Goal: Information Seeking & Learning: Learn about a topic

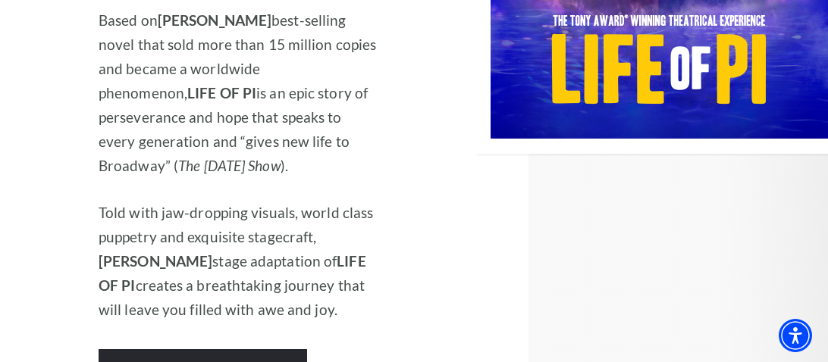
scroll to position [2211, 0]
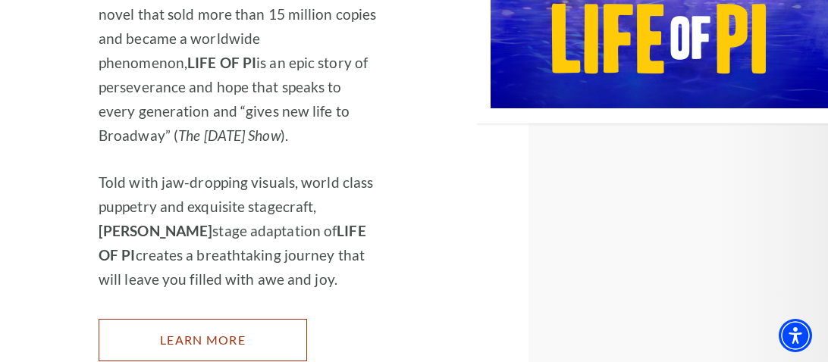
click at [204, 319] on link "Learn More" at bounding box center [203, 340] width 208 height 42
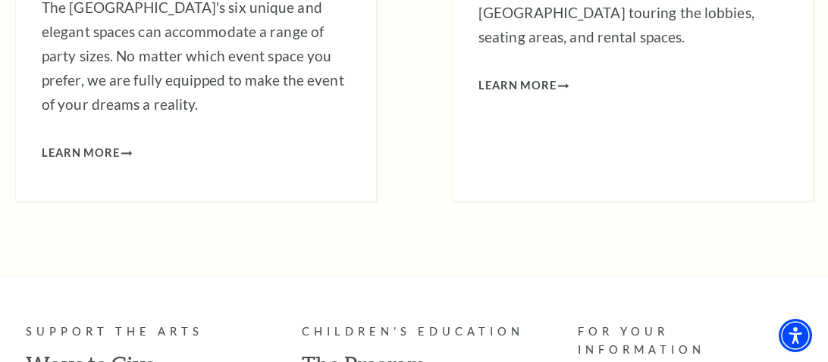
scroll to position [5847, 0]
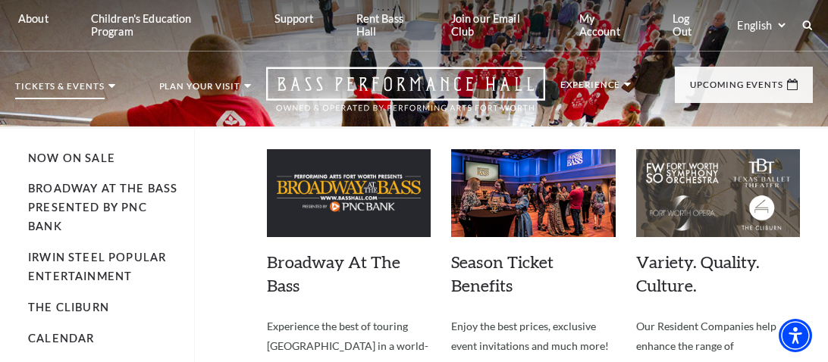
click at [99, 84] on p "Tickets & Events" at bounding box center [59, 90] width 89 height 17
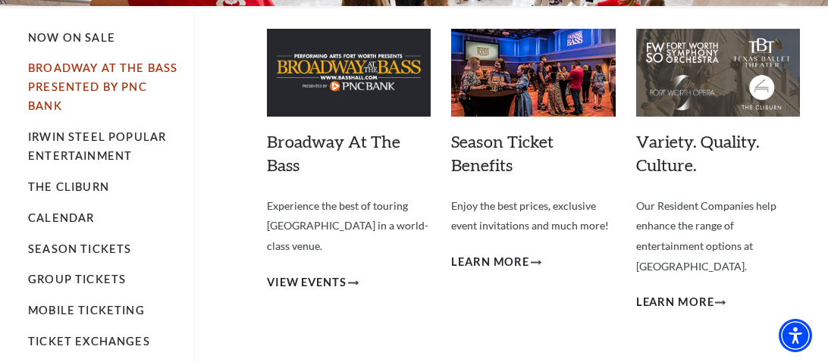
scroll to position [105, 0]
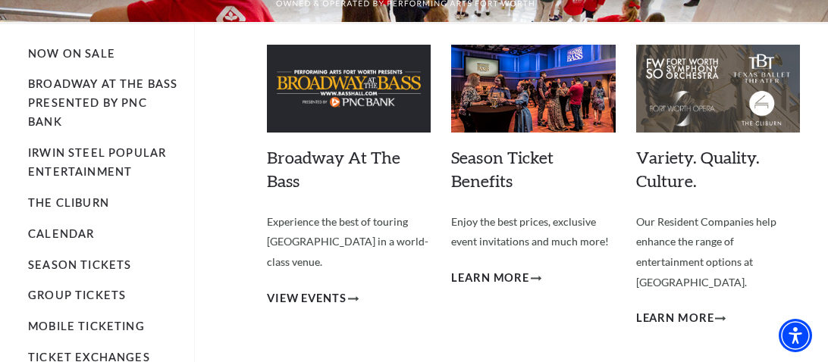
click at [57, 309] on ul "Now On Sale Broadway At The Bass presented by PNC Bank Irwin Steel Popular Ente…" at bounding box center [111, 265] width 167 height 482
click at [55, 303] on li "Group Tickets" at bounding box center [103, 296] width 151 height 19
click at [56, 299] on link "Group Tickets" at bounding box center [77, 295] width 98 height 13
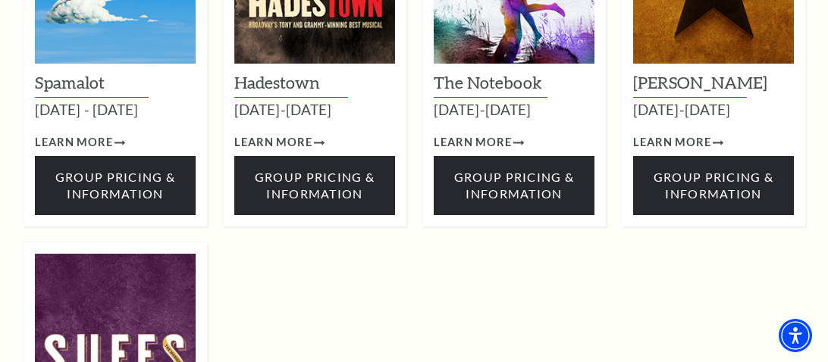
scroll to position [2135, 0]
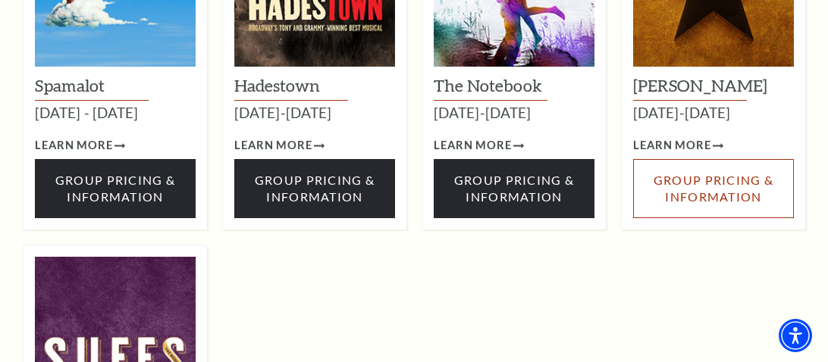
click at [704, 173] on span "Group Pricing & Information" at bounding box center [713, 188] width 120 height 31
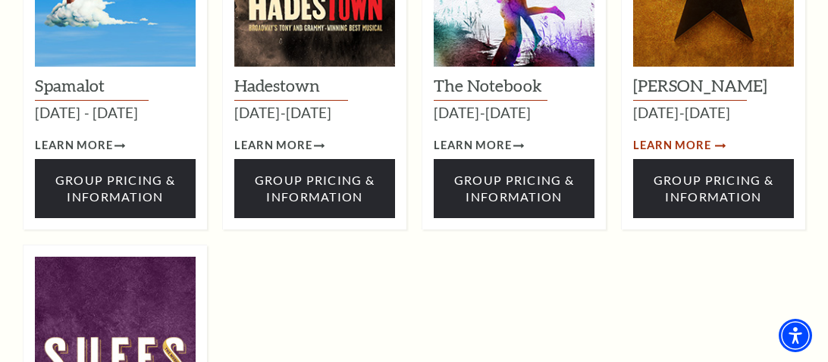
click at [666, 136] on span "Learn More" at bounding box center [672, 145] width 78 height 19
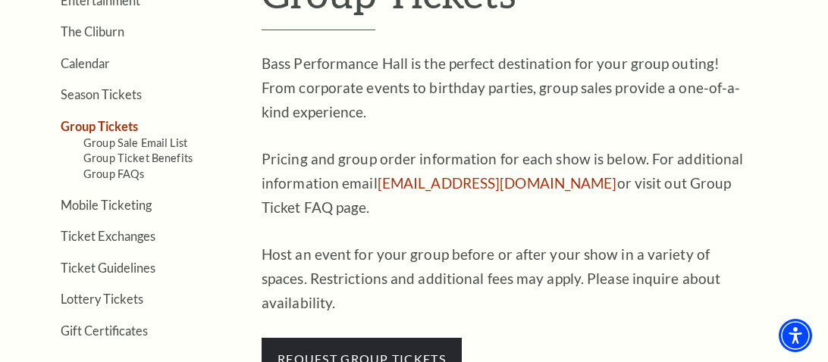
scroll to position [437, 0]
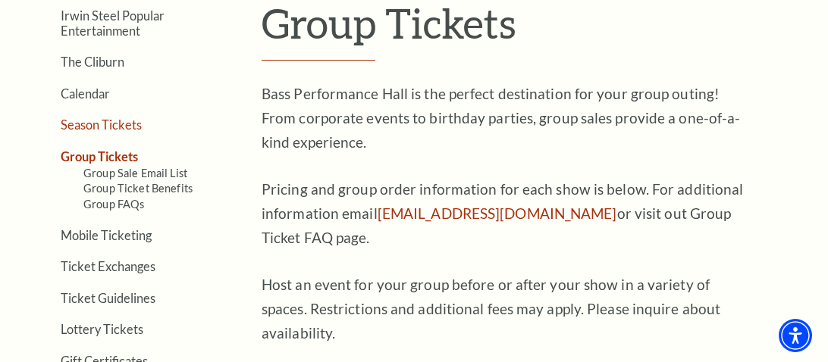
click at [136, 121] on link "Season Tickets" at bounding box center [101, 124] width 81 height 14
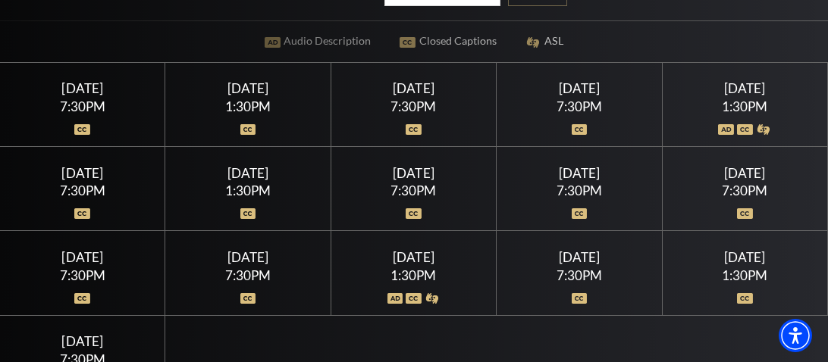
scroll to position [272, 0]
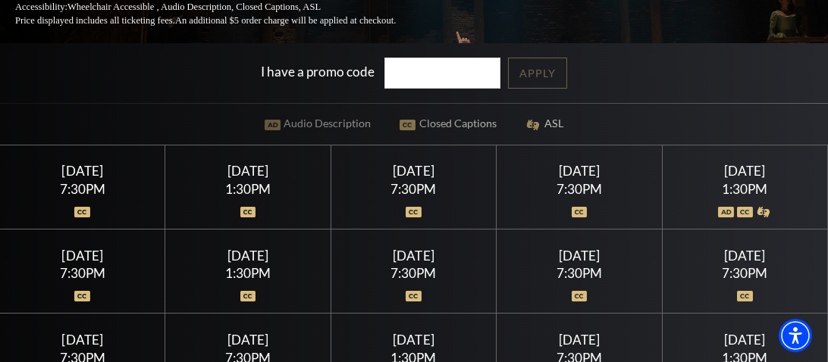
click at [262, 163] on div "[DATE]" at bounding box center [247, 171] width 129 height 16
click at [88, 183] on div "7:30PM" at bounding box center [82, 189] width 129 height 13
click at [126, 43] on div "I have a promo code Apply" at bounding box center [414, 73] width 828 height 60
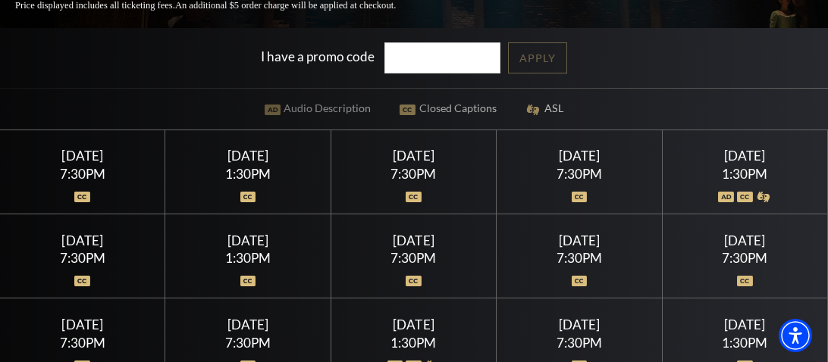
scroll to position [302, 0]
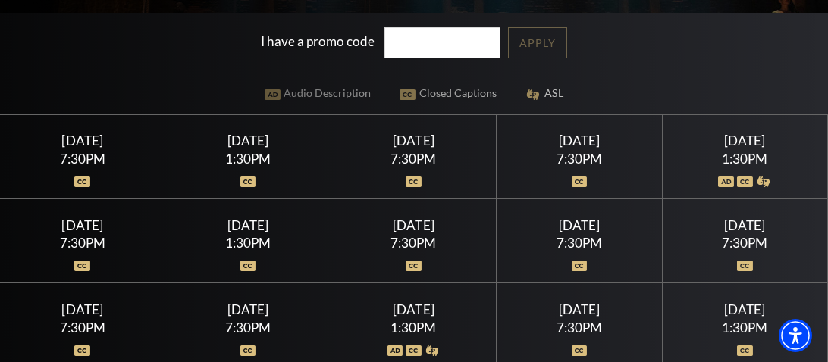
click at [433, 133] on div "[DATE]" at bounding box center [413, 141] width 129 height 16
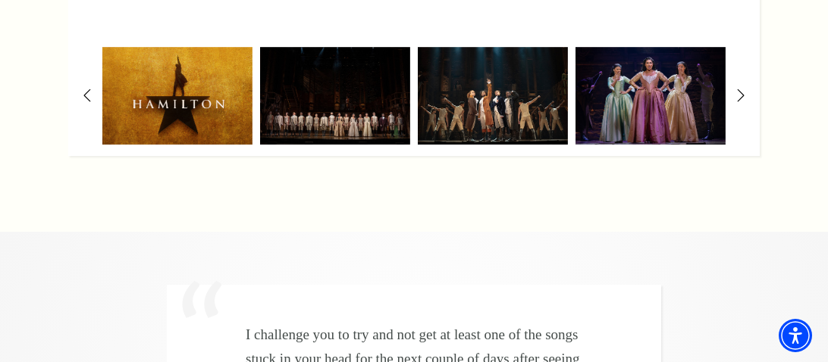
scroll to position [3060, 0]
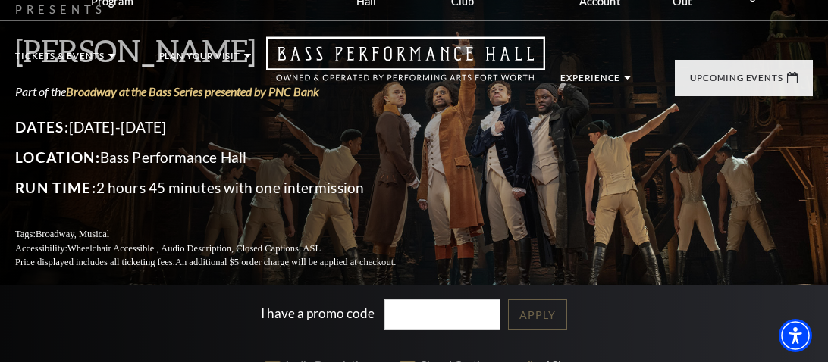
scroll to position [0, 0]
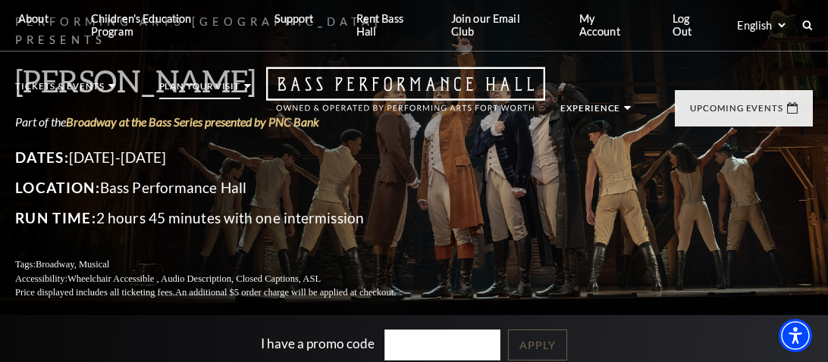
click at [246, 91] on li "Plan Your Visit Location & Directions Parking Dining Hotels Seating Accessibili…" at bounding box center [205, 104] width 92 height 44
click at [249, 88] on icon at bounding box center [247, 86] width 7 height 4
click at [111, 91] on li "Tickets & Events Now On Sale Broadway At The Bass presented by PNC Bank Irwin S…" at bounding box center [65, 104] width 100 height 44
click at [111, 88] on icon at bounding box center [111, 86] width 7 height 4
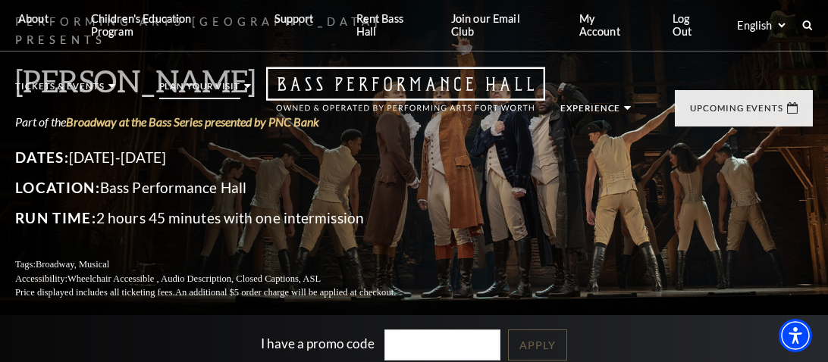
click at [248, 91] on li "Plan Your Visit Location & Directions Parking Dining Hotels Seating Accessibili…" at bounding box center [205, 104] width 92 height 44
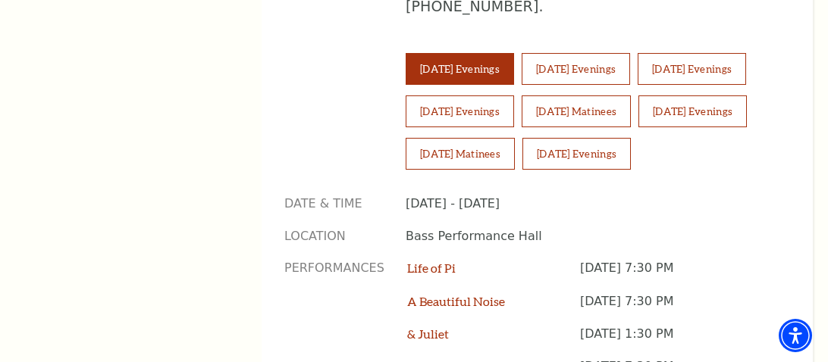
scroll to position [1151, 0]
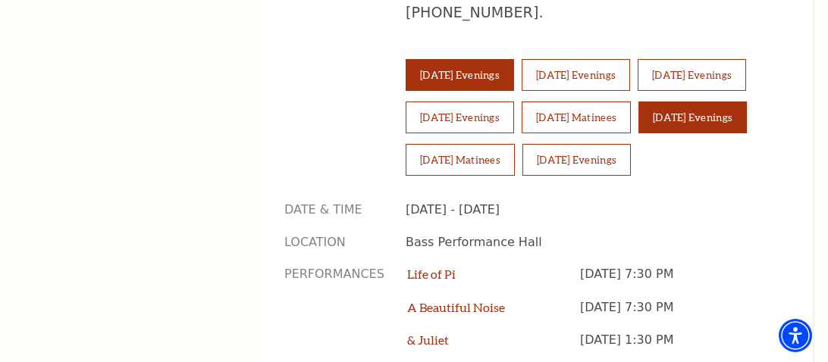
click at [638, 130] on button "[DATE] Evenings" at bounding box center [692, 118] width 108 height 32
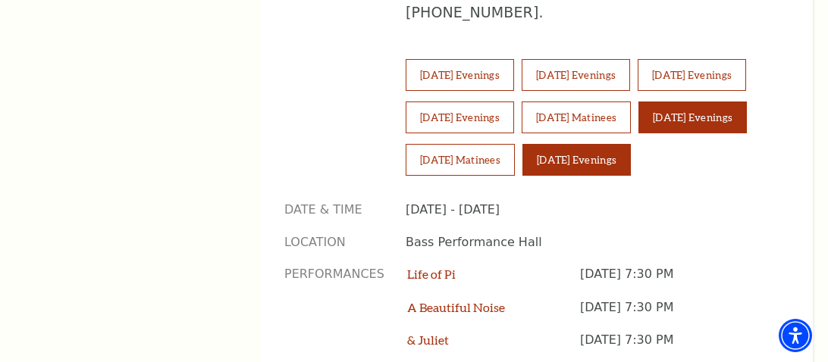
click at [598, 173] on button "Sunday Evenings" at bounding box center [576, 160] width 108 height 32
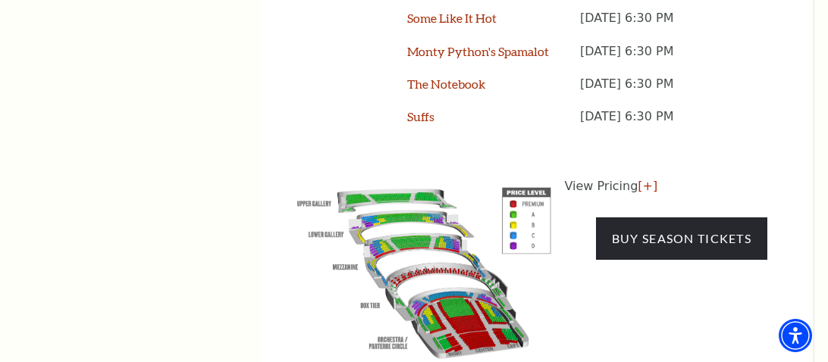
scroll to position [1575, 0]
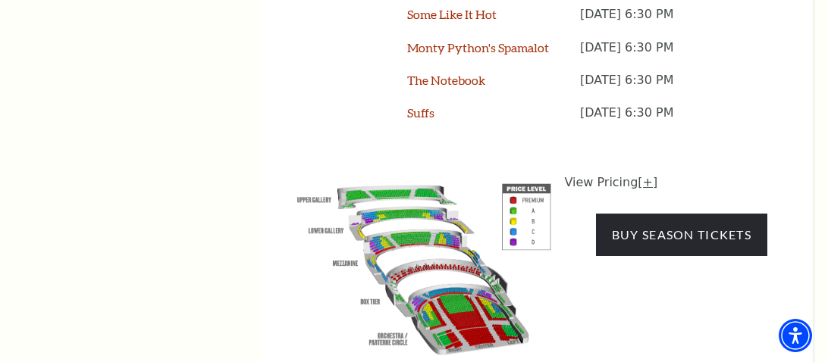
click at [639, 188] on link "[+]" at bounding box center [648, 182] width 20 height 14
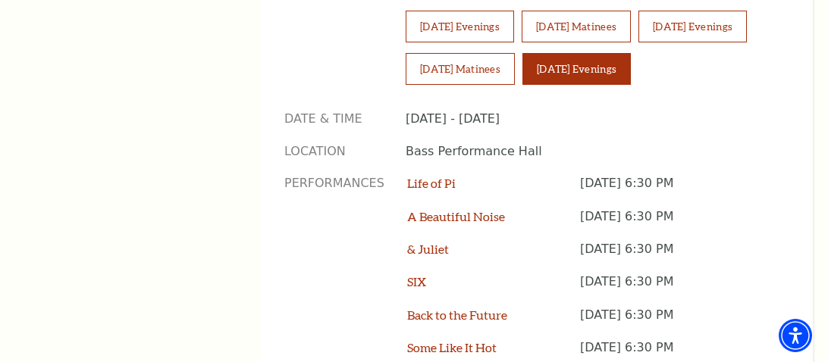
scroll to position [1181, 0]
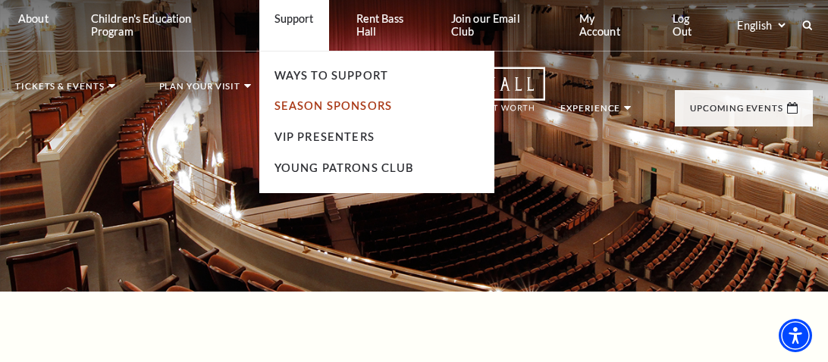
click at [292, 103] on link "Season Sponsors" at bounding box center [333, 105] width 118 height 13
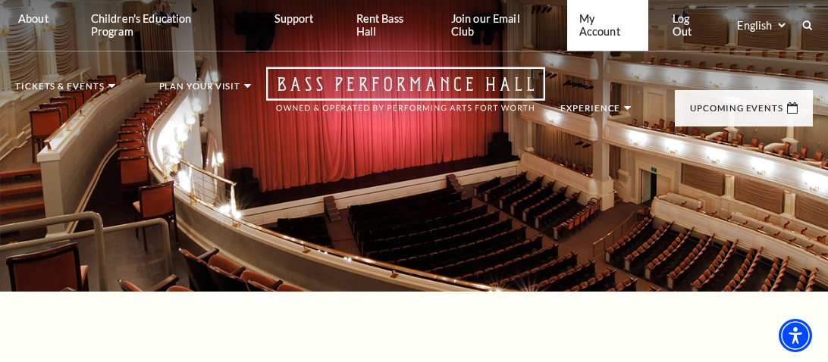
click at [591, 20] on link "My Account" at bounding box center [607, 25] width 81 height 51
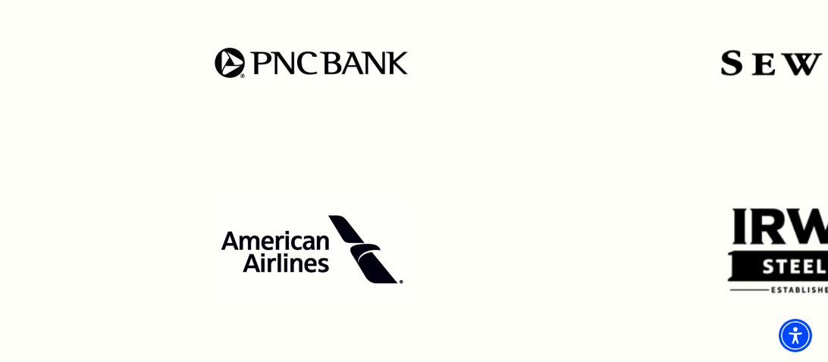
scroll to position [696, 0]
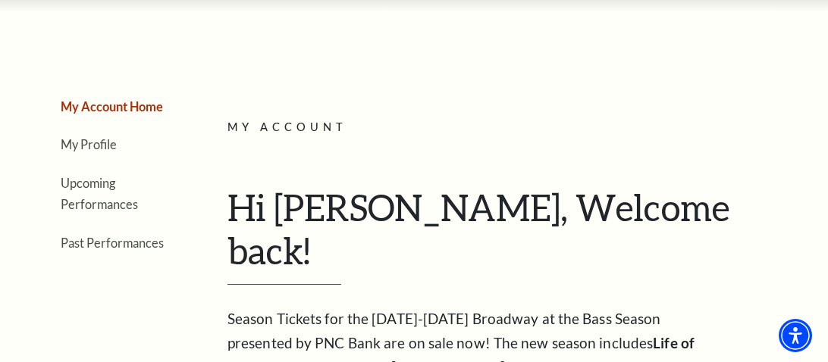
scroll to position [60, 0]
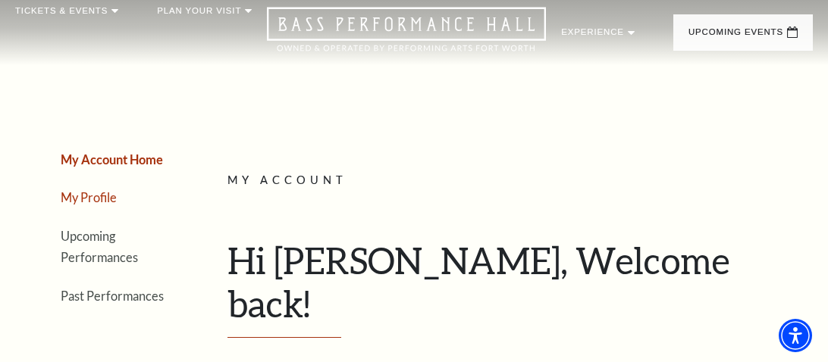
click at [116, 202] on link "My Profile" at bounding box center [89, 197] width 56 height 14
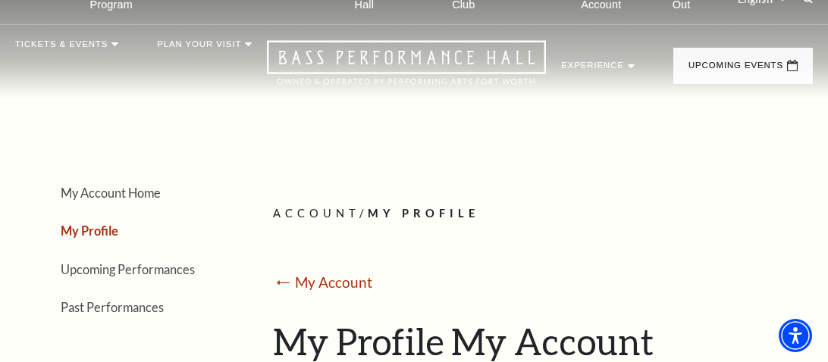
scroll to position [30, 0]
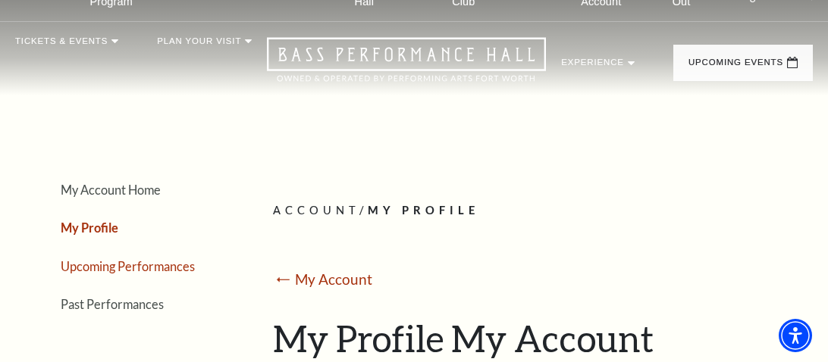
click at [125, 259] on link "Upcoming Performances" at bounding box center [128, 266] width 134 height 14
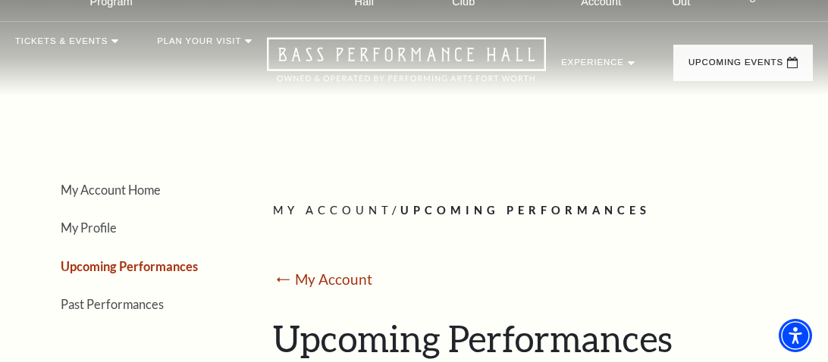
click at [0, 274] on div "My Account Home My Profile Upcoming Performances Past Performances Loading... M…" at bounding box center [414, 288] width 828 height 566
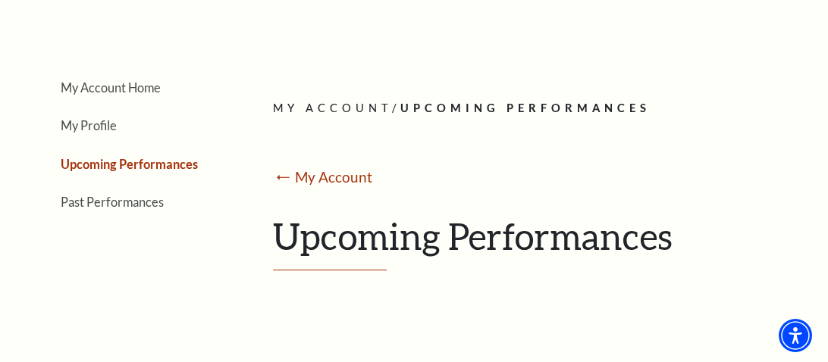
scroll to position [90, 0]
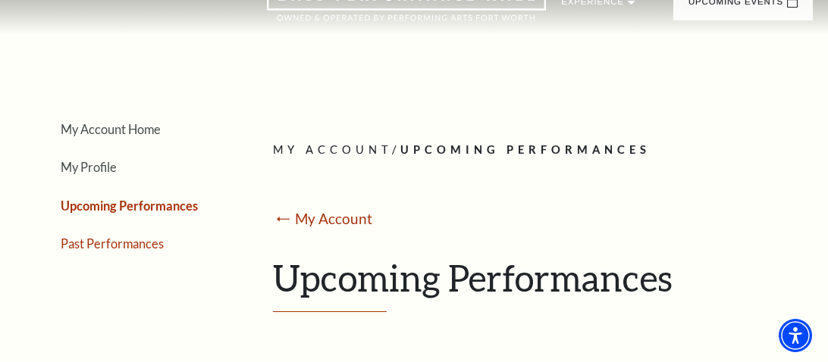
click at [132, 237] on link "Past Performances" at bounding box center [112, 244] width 103 height 14
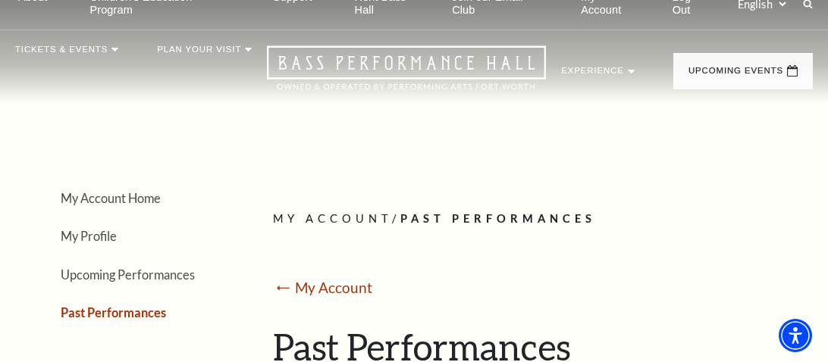
scroll to position [0, 0]
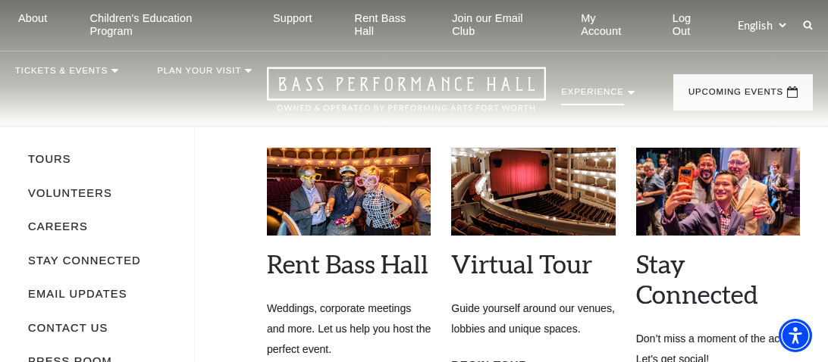
click at [628, 91] on use at bounding box center [631, 93] width 7 height 4
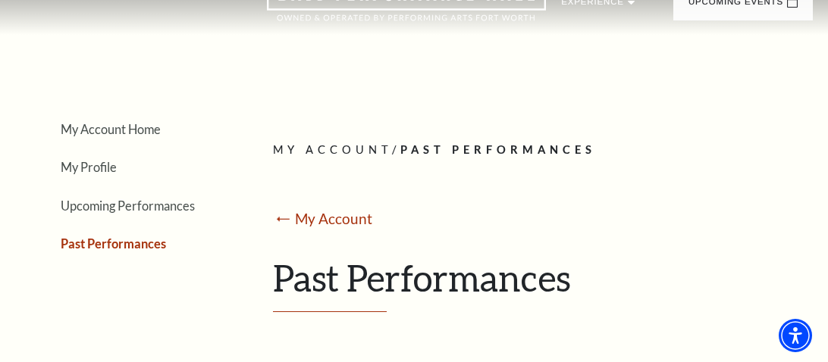
scroll to position [60, 0]
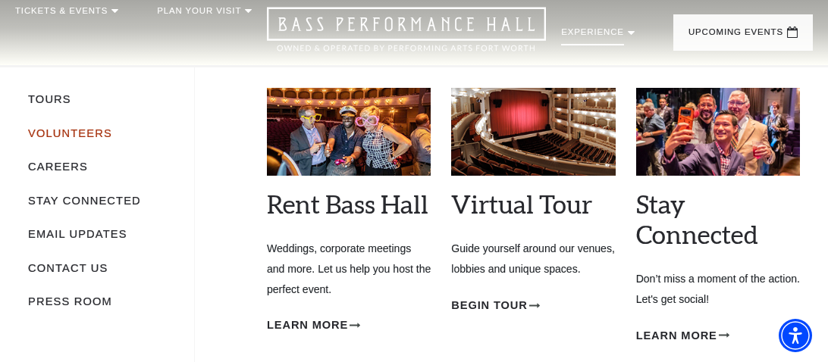
click at [87, 137] on link "Volunteers" at bounding box center [70, 133] width 84 height 12
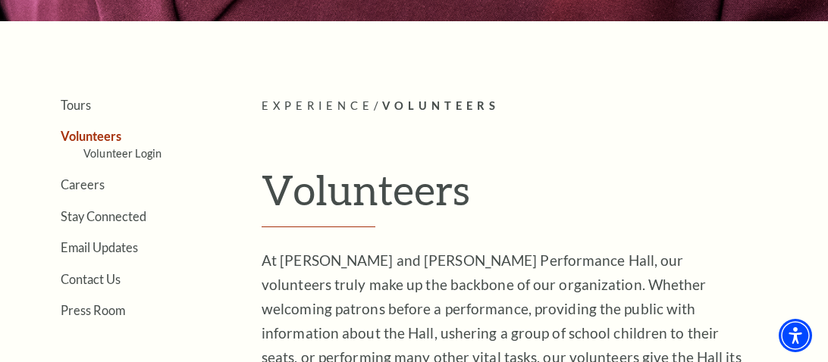
scroll to position [272, 0]
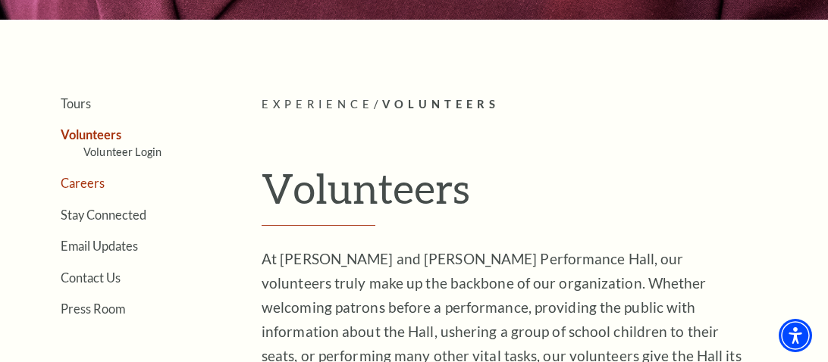
click at [85, 186] on link "Careers" at bounding box center [83, 183] width 44 height 14
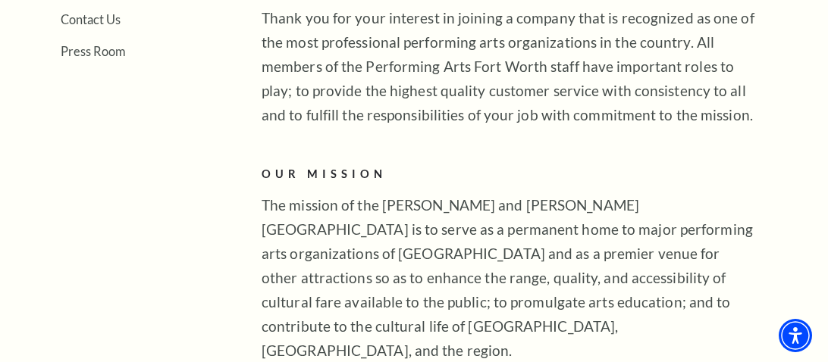
scroll to position [515, 0]
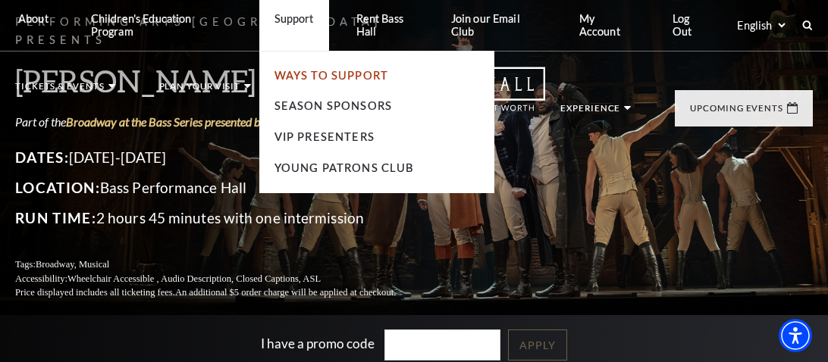
click at [297, 78] on link "Ways To Support" at bounding box center [331, 75] width 114 height 13
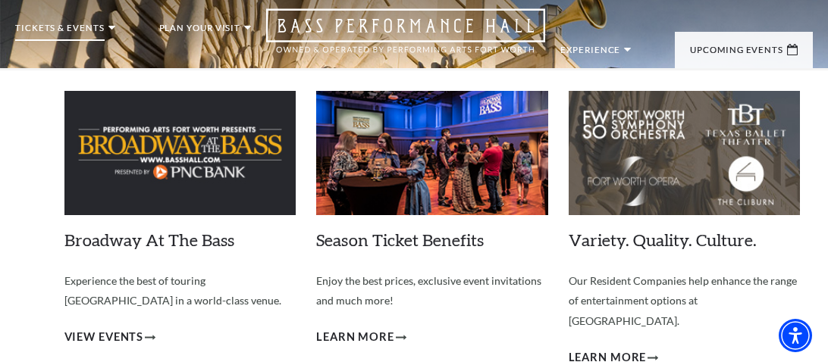
scroll to position [60, 0]
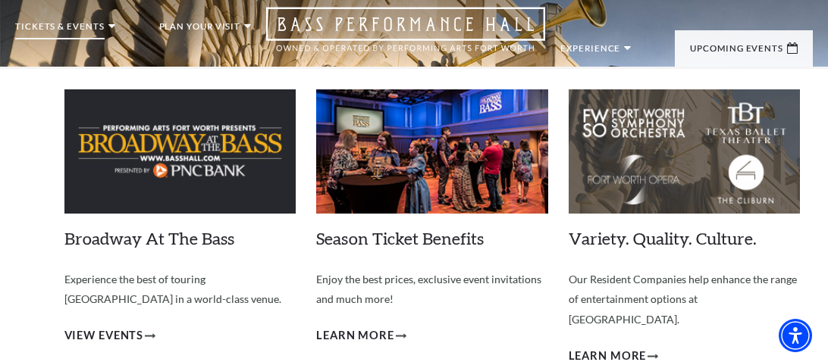
click at [108, 27] on use at bounding box center [111, 26] width 7 height 4
click at [100, 25] on p "Tickets & Events" at bounding box center [59, 30] width 89 height 17
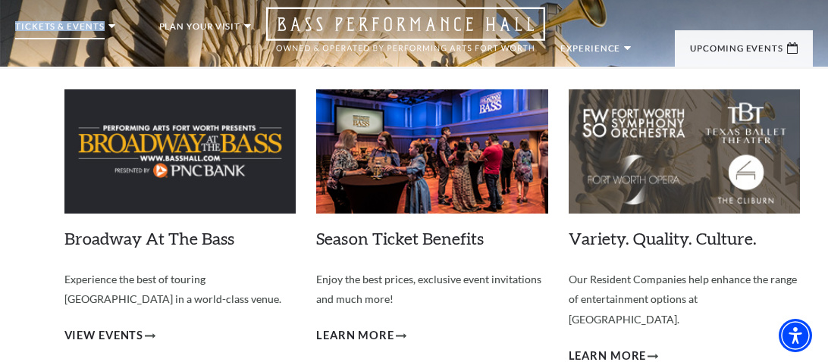
click at [100, 25] on p "Tickets & Events" at bounding box center [59, 30] width 89 height 17
click at [96, 31] on p "Tickets & Events" at bounding box center [59, 30] width 89 height 17
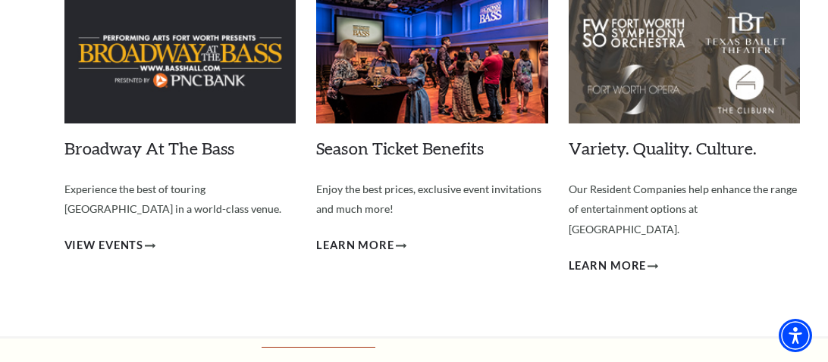
scroll to position [151, 0]
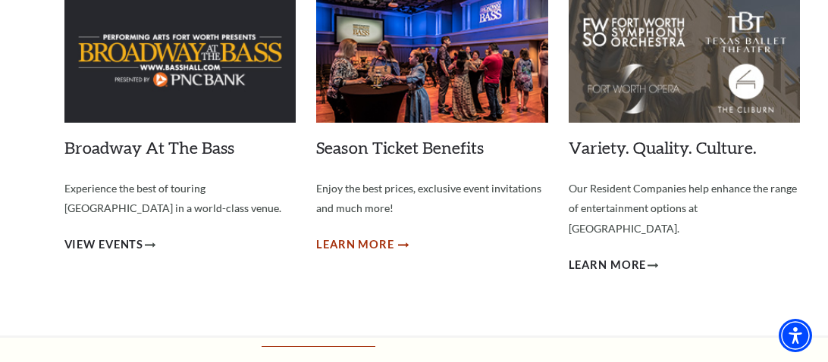
click at [350, 241] on span "Learn More" at bounding box center [355, 245] width 78 height 19
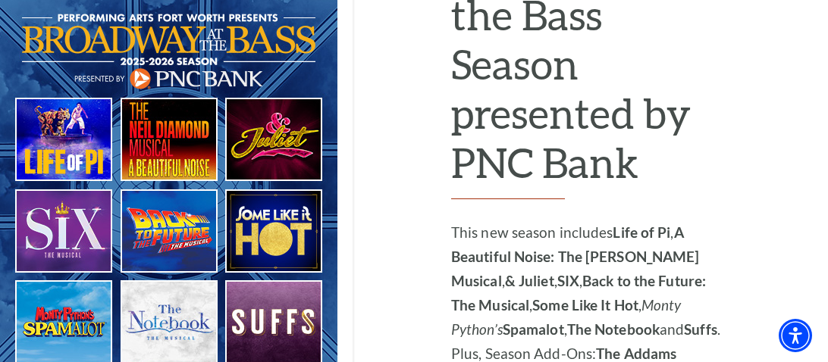
scroll to position [970, 0]
